Goal: Information Seeking & Learning: Find contact information

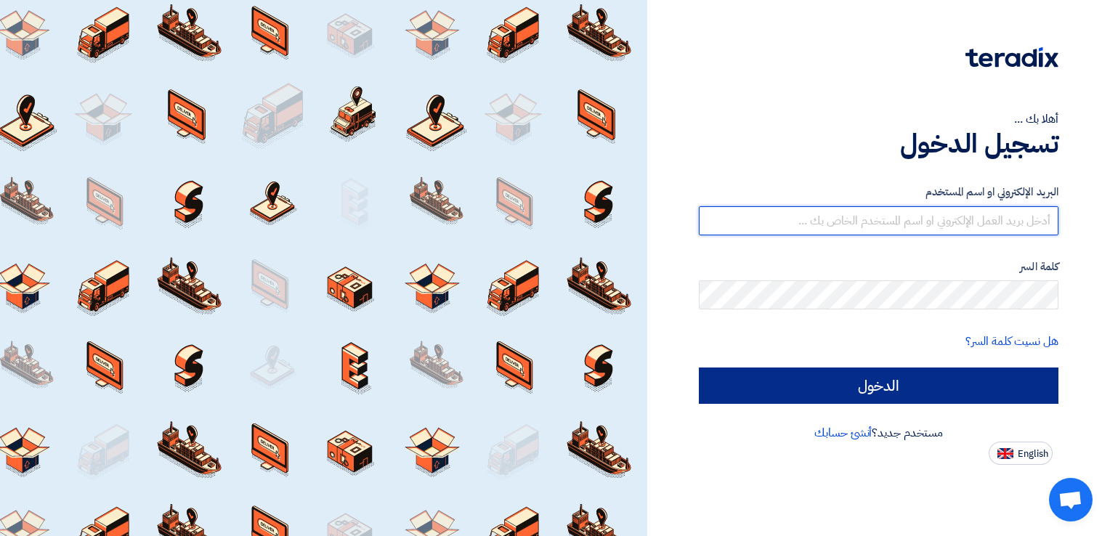
type input "[EMAIL_ADDRESS][DOMAIN_NAME]"
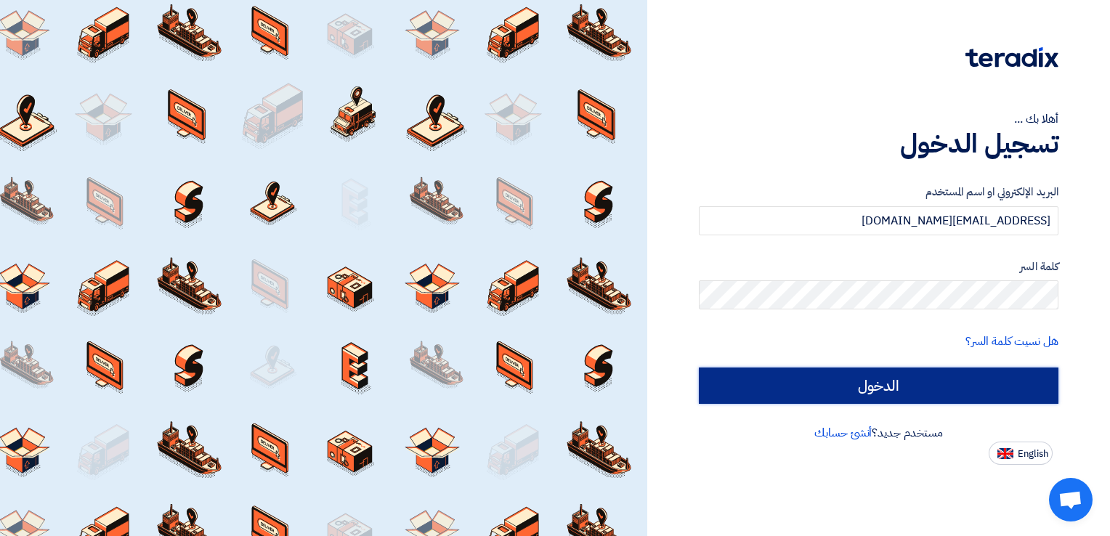
click at [933, 381] on input "الدخول" at bounding box center [879, 386] width 360 height 36
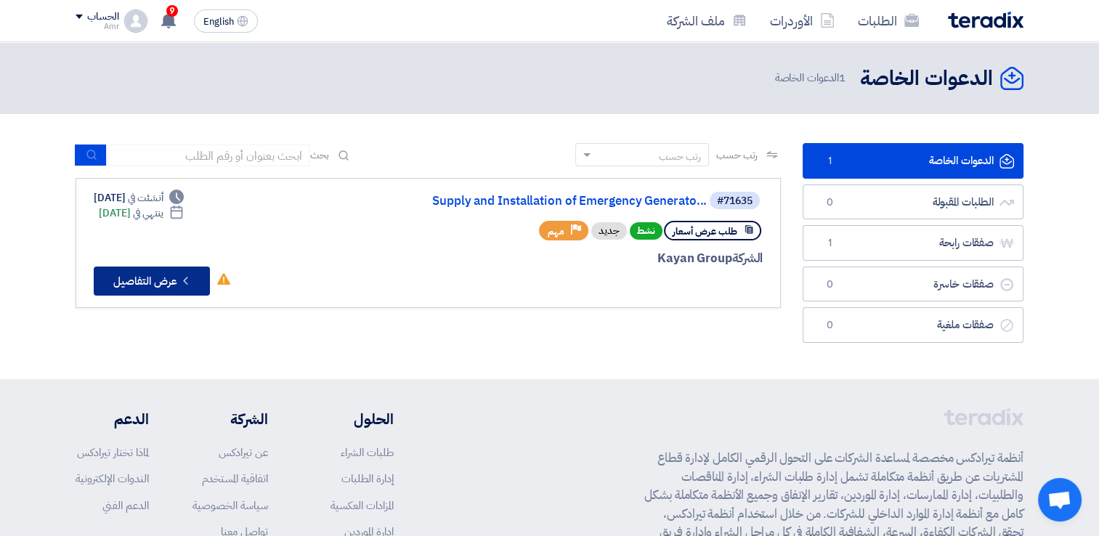
click at [169, 281] on button "Check details عرض التفاصيل" at bounding box center [152, 281] width 116 height 29
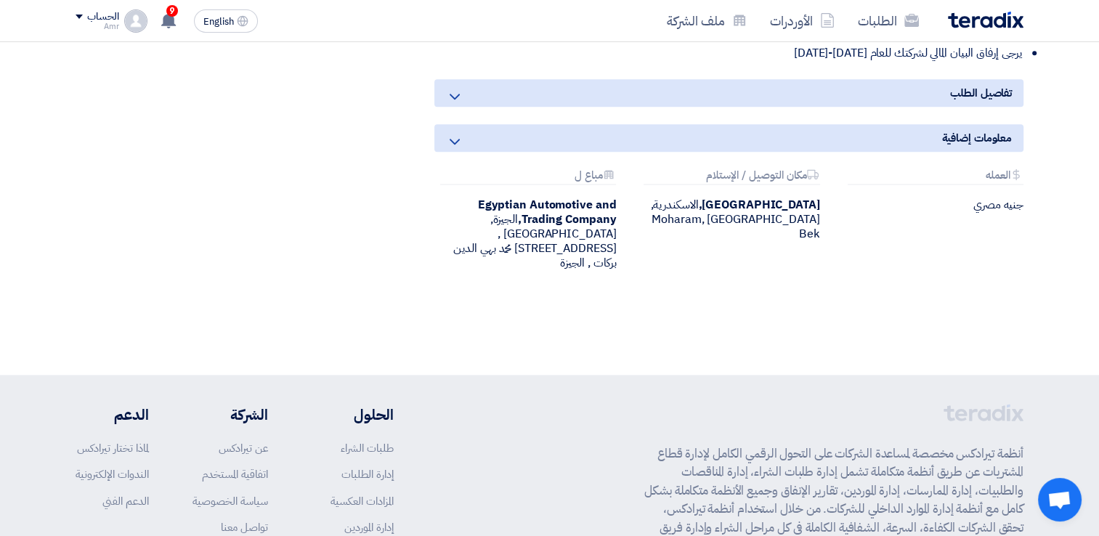
scroll to position [1777, 0]
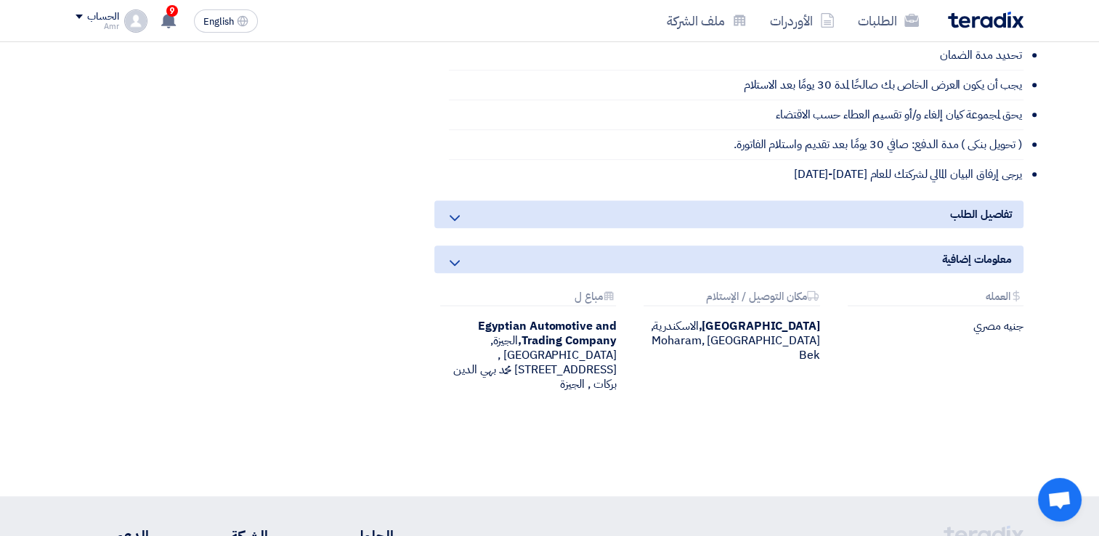
click at [452, 215] on use at bounding box center [455, 218] width 10 height 6
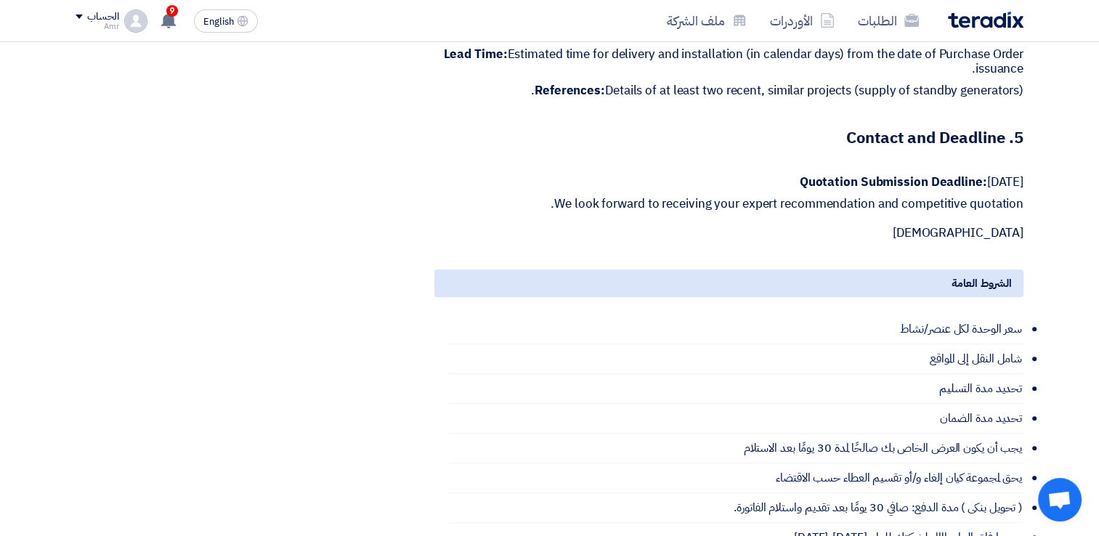
scroll to position [1535, 0]
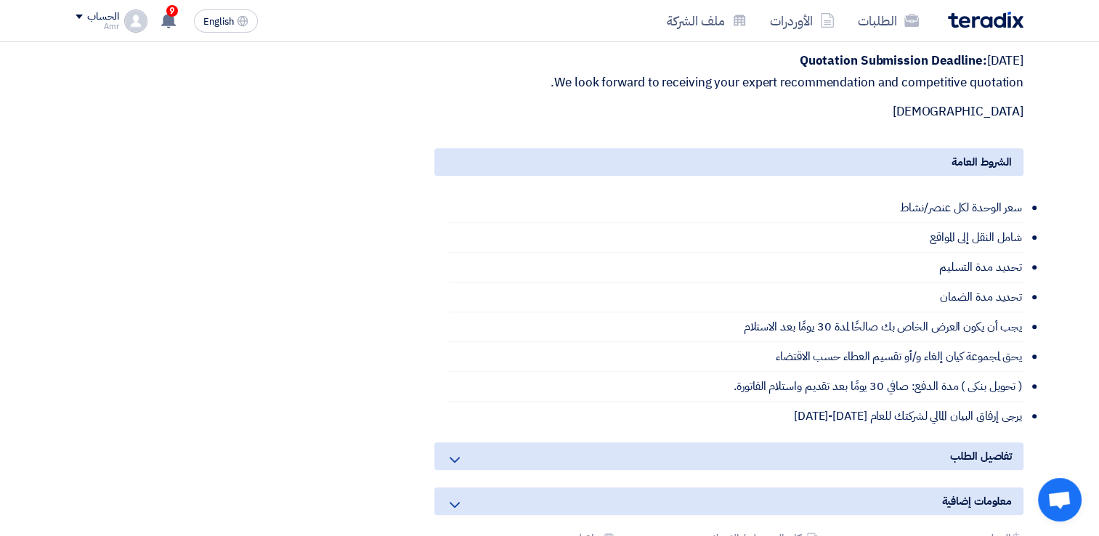
click at [454, 451] on icon at bounding box center [454, 459] width 17 height 17
click at [449, 451] on icon at bounding box center [454, 459] width 17 height 17
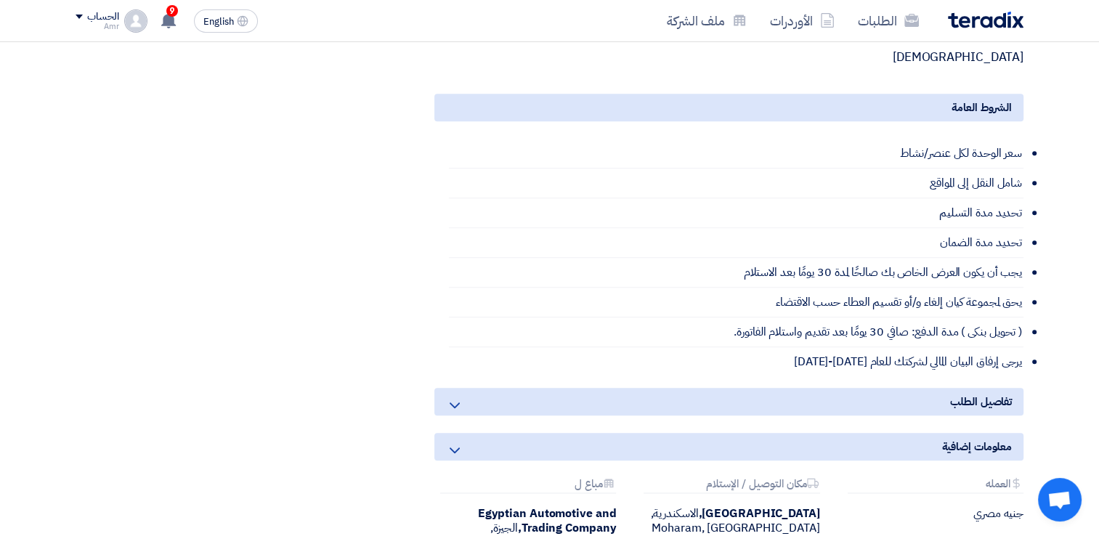
scroll to position [1656, 0]
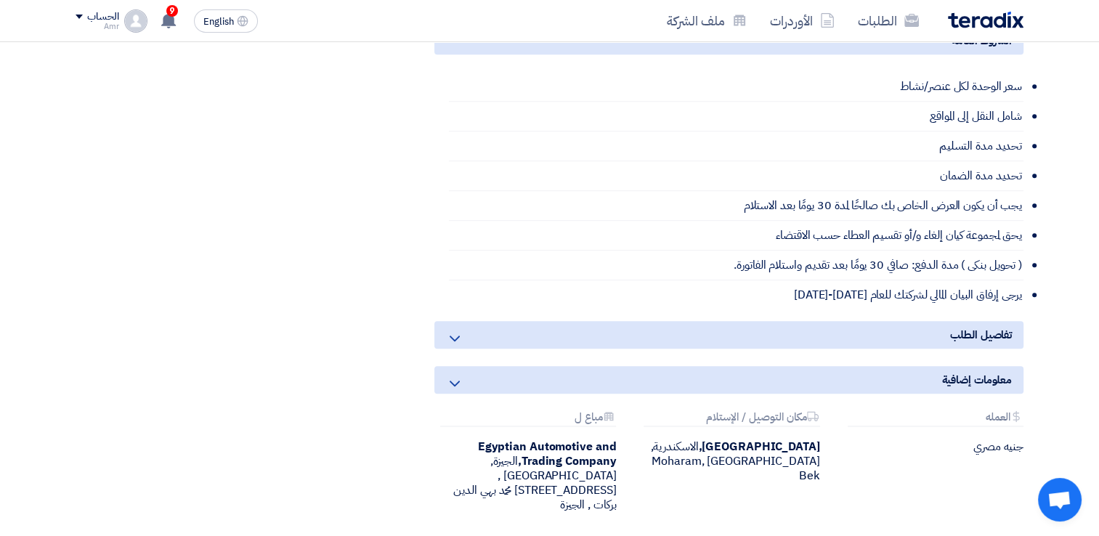
click at [453, 375] on icon at bounding box center [454, 383] width 17 height 17
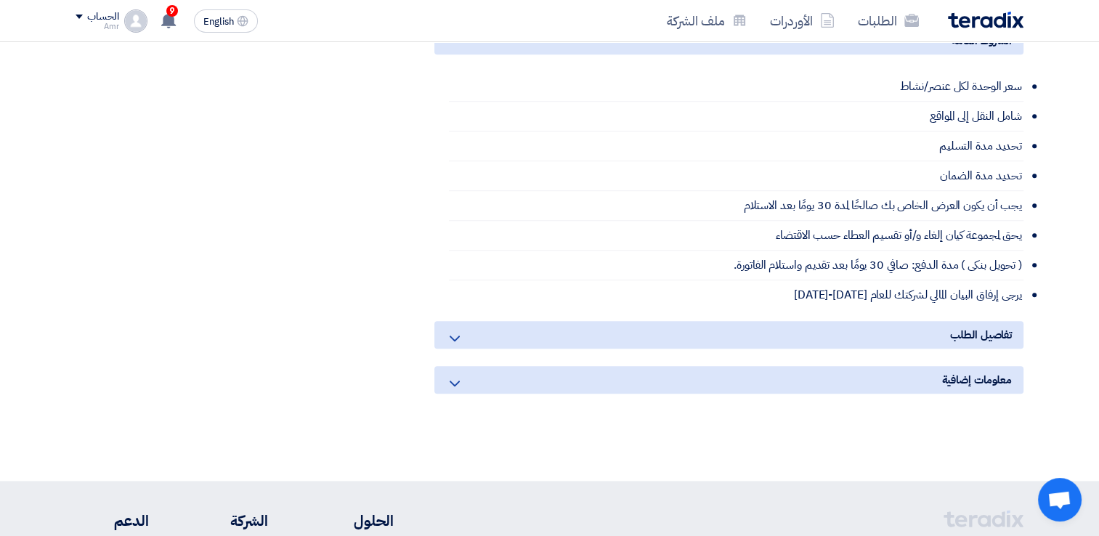
click at [450, 336] on use at bounding box center [455, 339] width 10 height 6
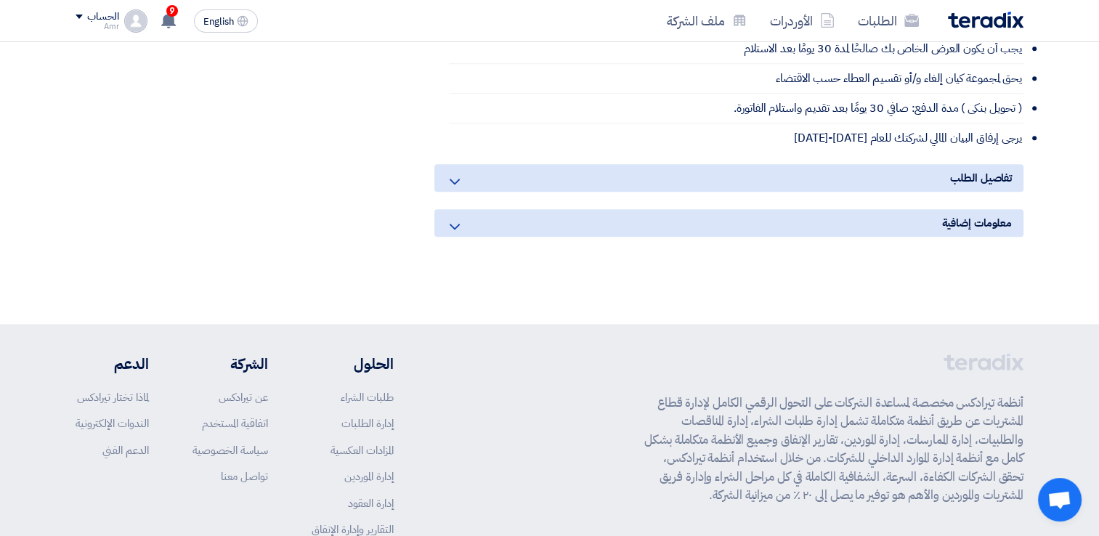
scroll to position [1549, 0]
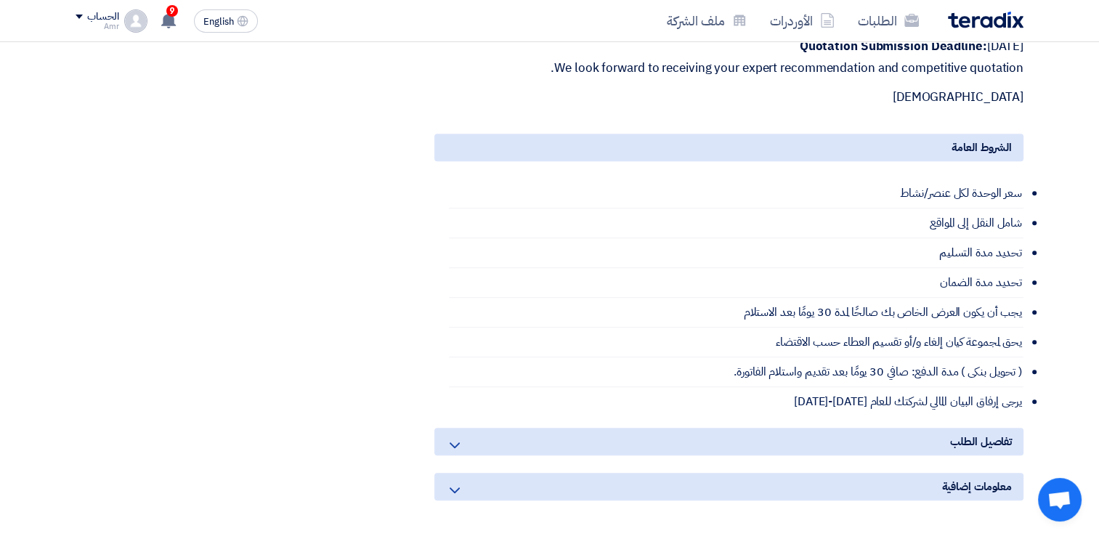
click at [455, 482] on icon at bounding box center [454, 490] width 17 height 17
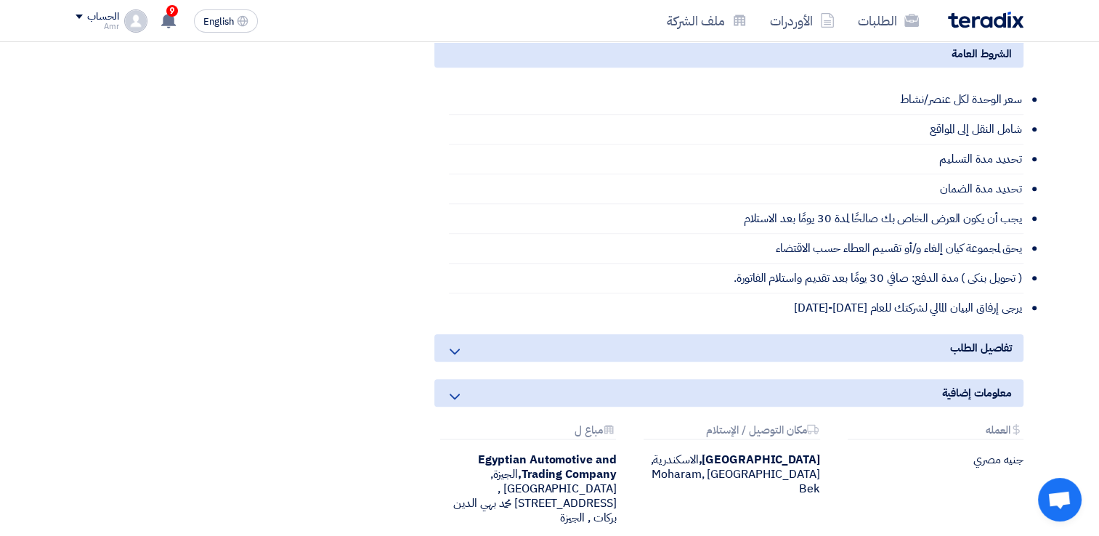
scroll to position [1671, 0]
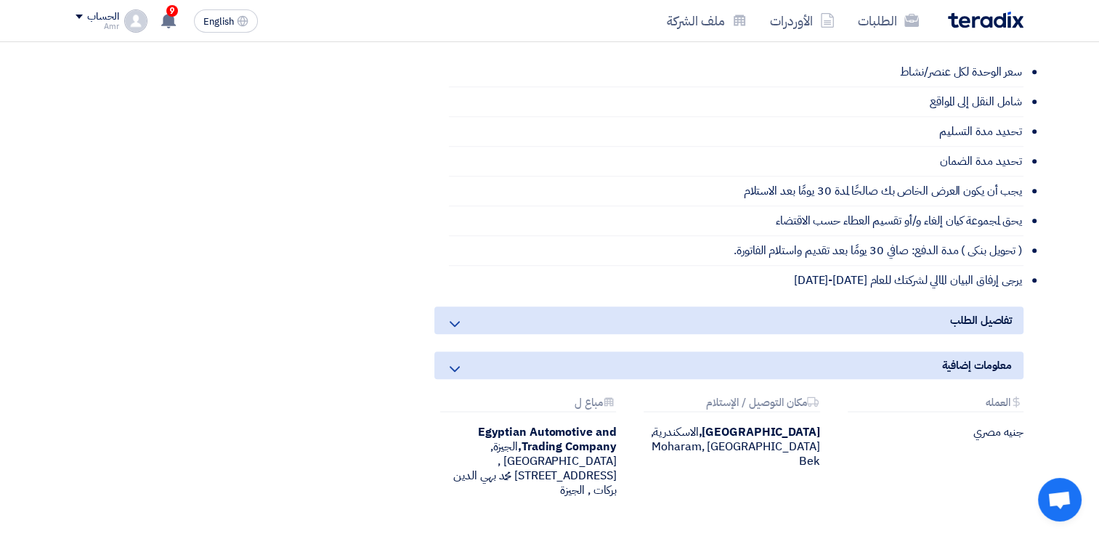
click at [455, 321] on use at bounding box center [455, 324] width 10 height 6
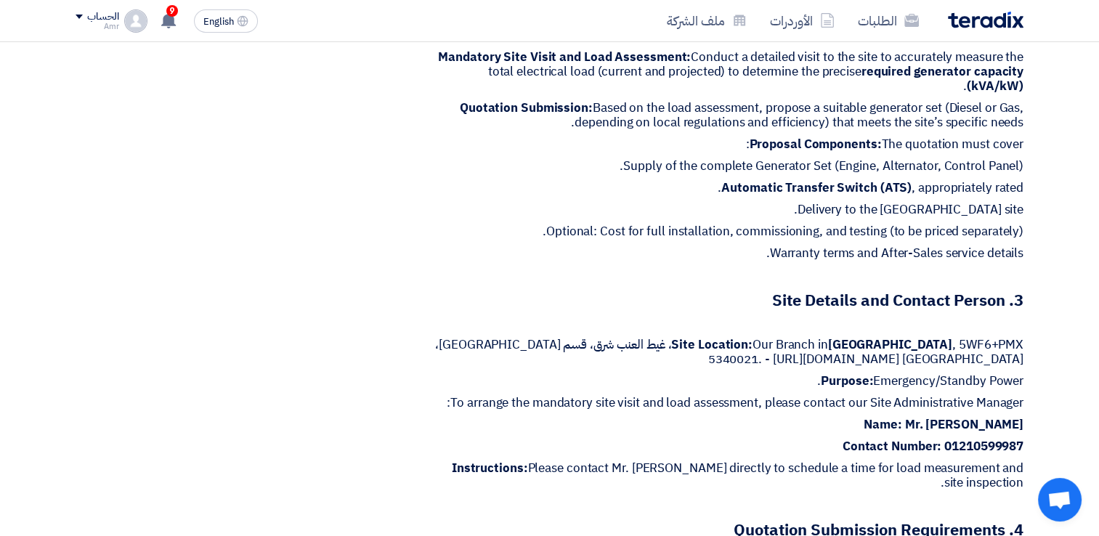
scroll to position [758, 0]
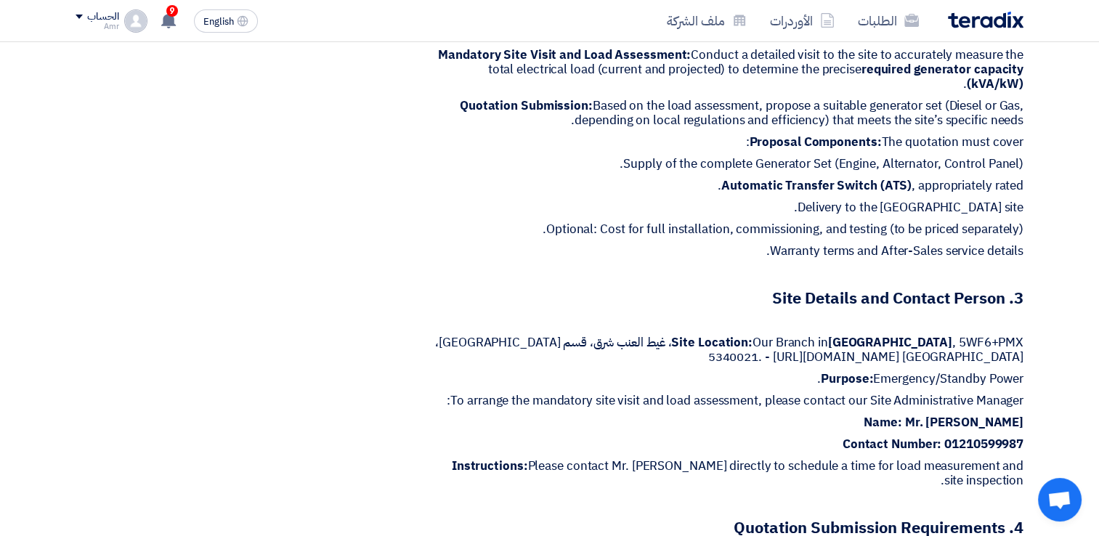
click at [936, 435] on strong "Contact Number:" at bounding box center [893, 444] width 100 height 18
click at [937, 394] on p "To arrange the mandatory site visit and load assessment, please contact our Sit…" at bounding box center [728, 401] width 589 height 15
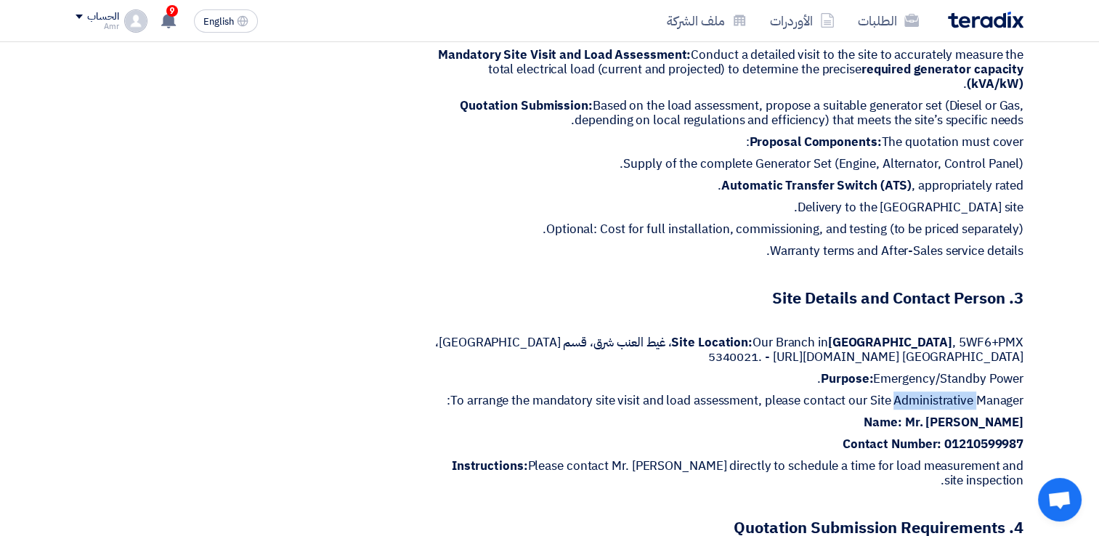
click at [937, 394] on p "To arrange the mandatory site visit and load assessment, please contact our Sit…" at bounding box center [728, 401] width 589 height 15
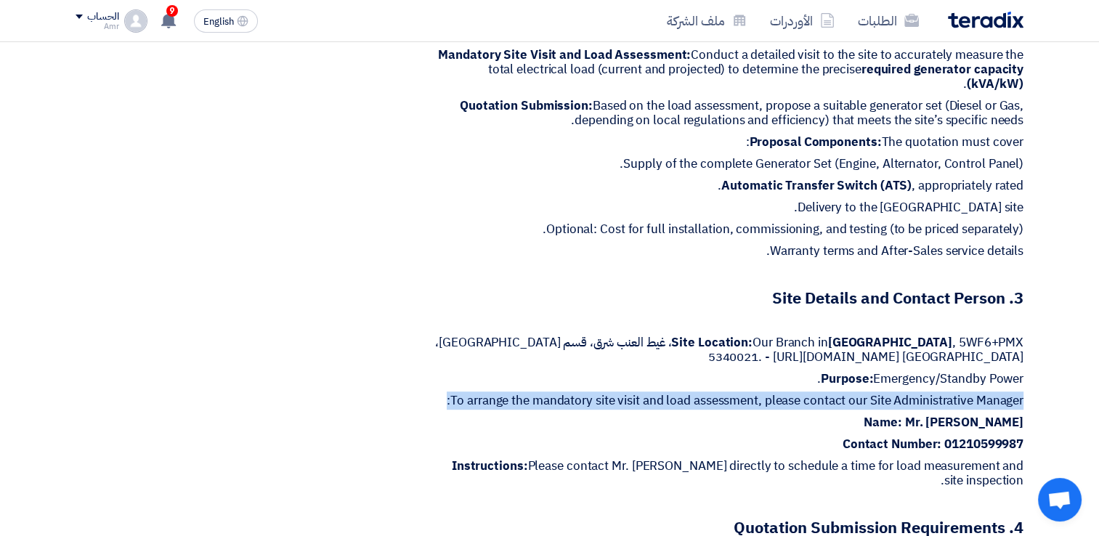
click at [937, 394] on p "To arrange the mandatory site visit and load assessment, please contact our Sit…" at bounding box center [728, 401] width 589 height 15
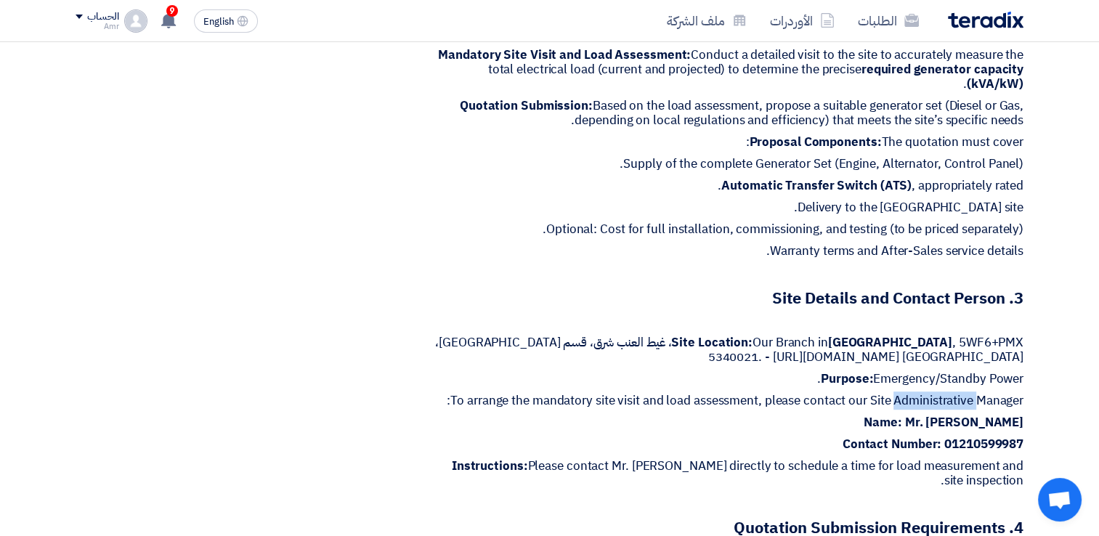
click at [937, 394] on p "To arrange the mandatory site visit and load assessment, please contact our Sit…" at bounding box center [728, 401] width 589 height 15
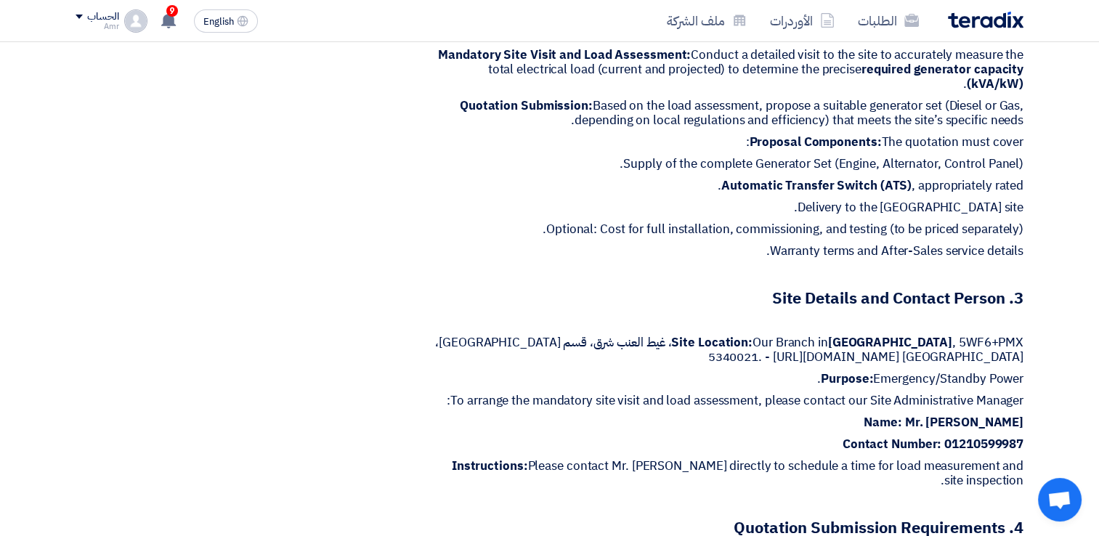
drag, startPoint x: 937, startPoint y: 381, endPoint x: 857, endPoint y: 398, distance: 81.6
click at [857, 415] on p "Name: Mr. [PERSON_NAME]" at bounding box center [728, 422] width 589 height 15
click at [370, 340] on div "مواعيد الطلب الموعد النهائي للرد Time Remaining 11 يوم : 0 ساعة : 6 دقيقة الأسئ…" at bounding box center [226, 465] width 323 height 1962
click at [540, 266] on p at bounding box center [728, 273] width 589 height 15
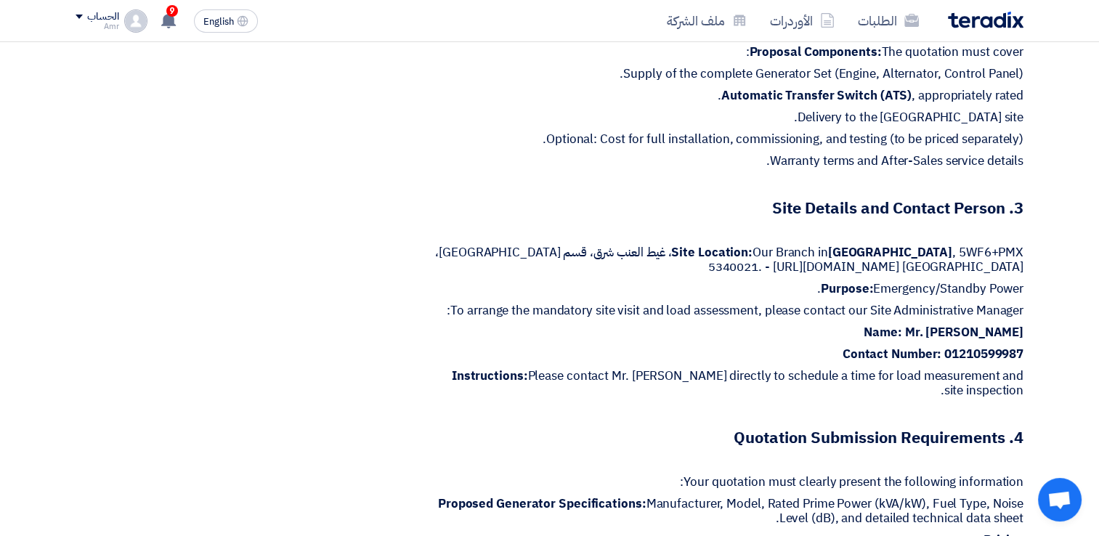
scroll to position [847, 0]
click at [1027, 276] on div "Supply and Installation of Emergency Generator Set - [PERSON_NAME] بيانات العمي…" at bounding box center [711, 375] width 646 height 1962
click at [865, 326] on p "Name: Mr. [PERSON_NAME]" at bounding box center [728, 333] width 589 height 15
click at [1023, 304] on p "To arrange the mandatory site visit and load assessment, please contact our Sit…" at bounding box center [728, 311] width 589 height 15
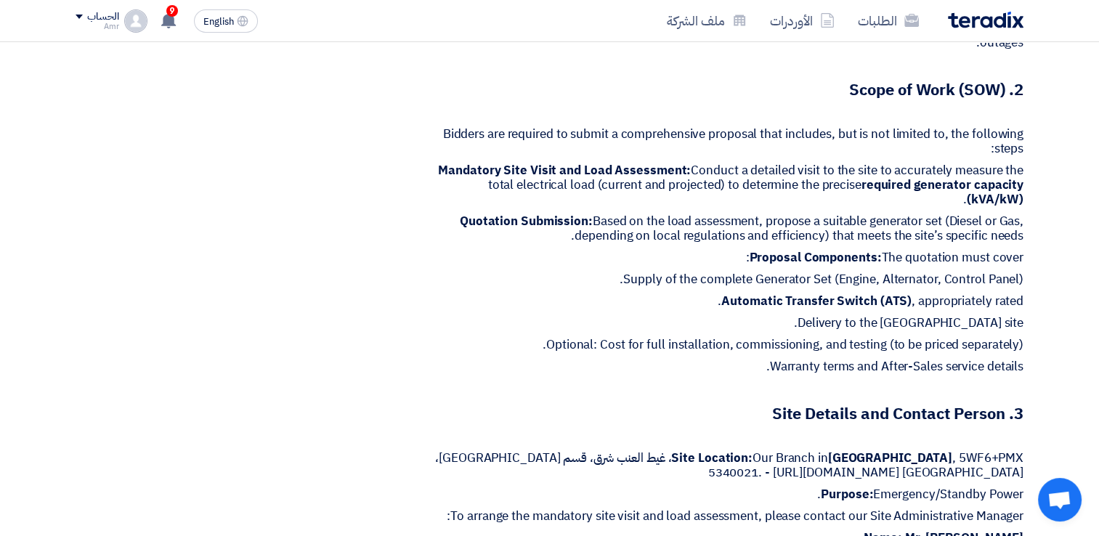
scroll to position [648, 0]
